Goal: Task Accomplishment & Management: Use online tool/utility

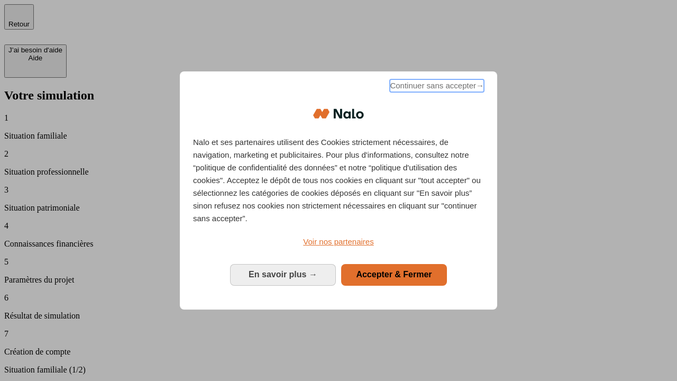
click at [436, 87] on span "Continuer sans accepter →" at bounding box center [437, 85] width 94 height 13
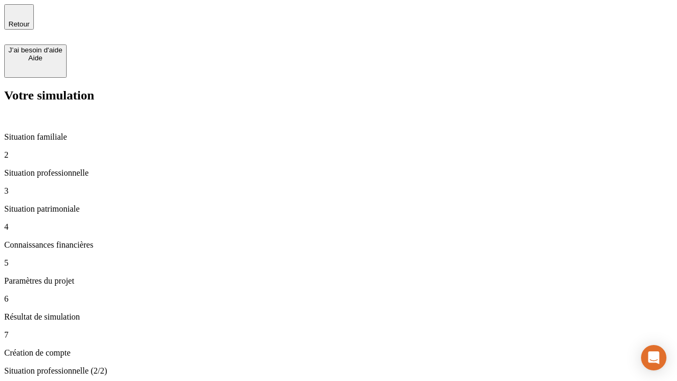
type input "30 000"
type input "1 000"
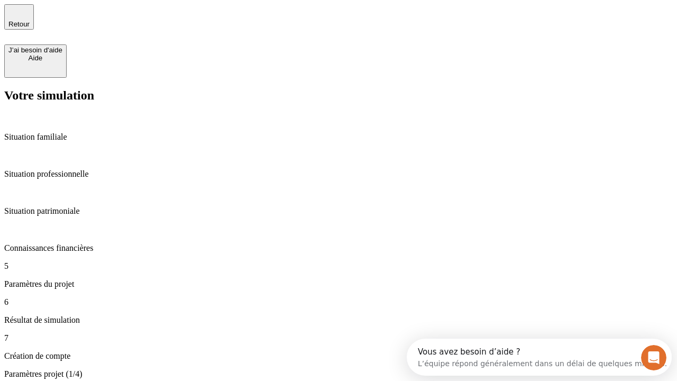
type input "40"
type input "64"
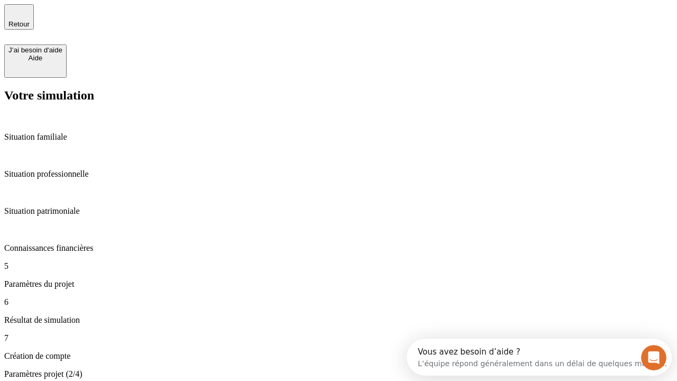
type input "200 000"
type input "640"
